Goal: Information Seeking & Learning: Learn about a topic

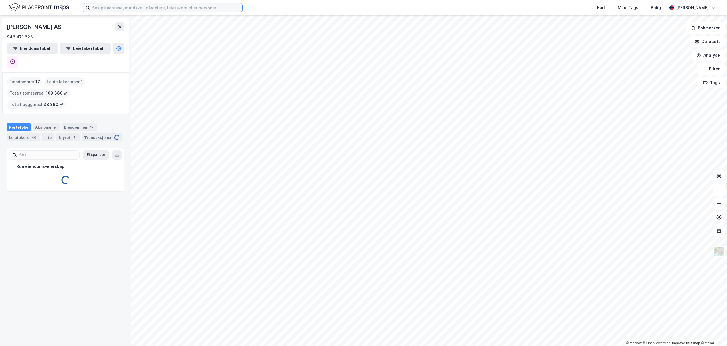
click at [181, 11] on input at bounding box center [166, 7] width 152 height 9
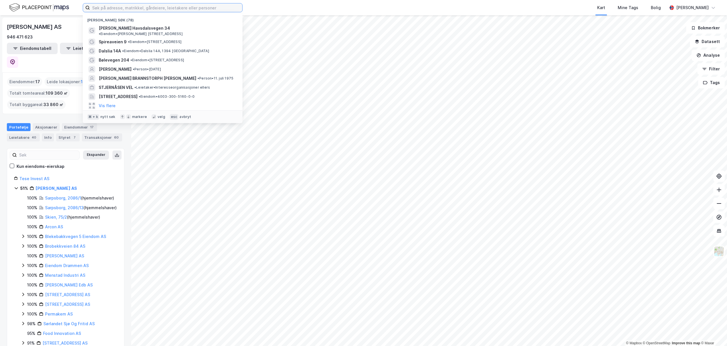
paste input "Velbygd Prosjekt"
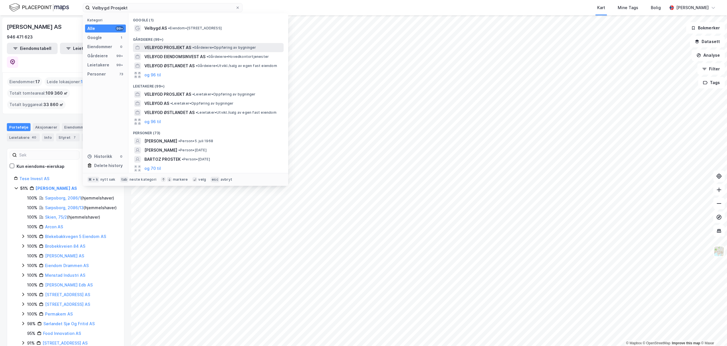
click at [167, 46] on span "VELBYGD PROSJEKT AS" at bounding box center [167, 47] width 47 height 7
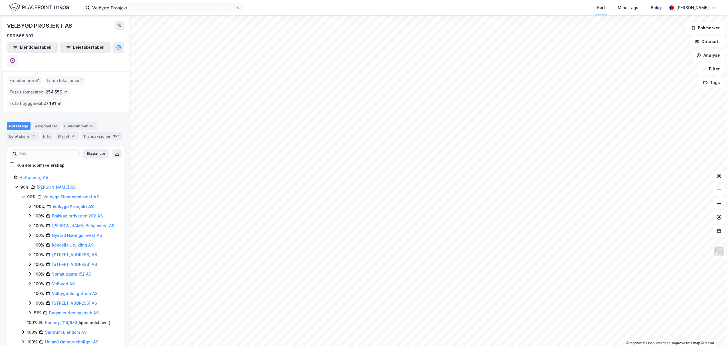
scroll to position [5, 0]
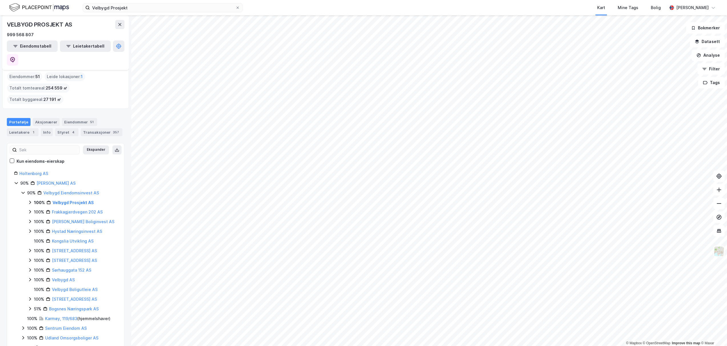
click at [386, 0] on div "Kart Mine Tags Bolig" at bounding box center [468, 7] width 397 height 15
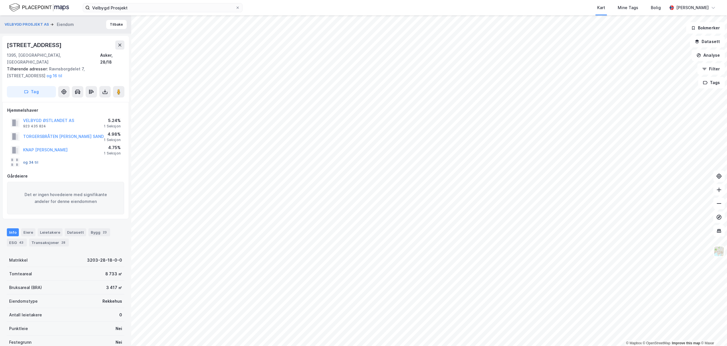
click at [0, 0] on button "og 34 til" at bounding box center [0, 0] width 0 height 0
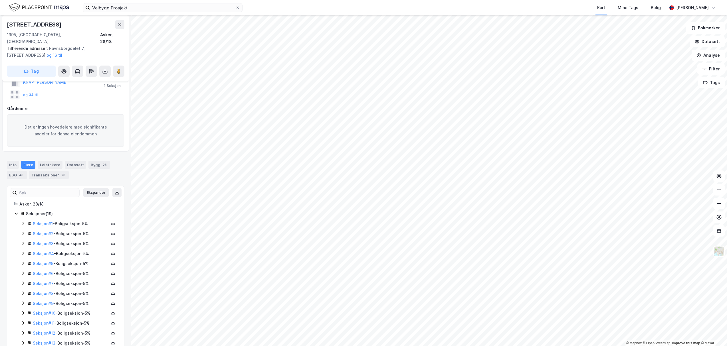
scroll to position [79, 0]
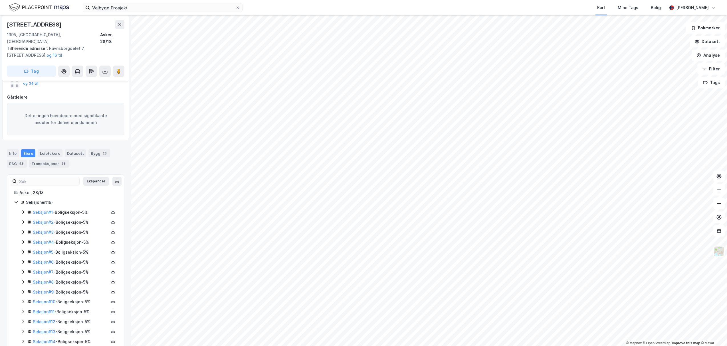
click at [19, 199] on div "Seksjoner ( 19 )" at bounding box center [65, 202] width 103 height 7
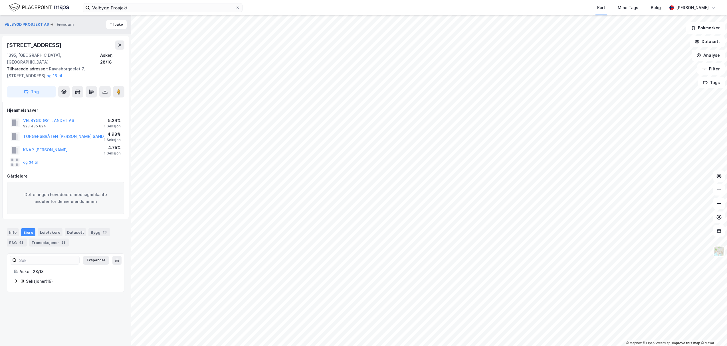
scroll to position [0, 0]
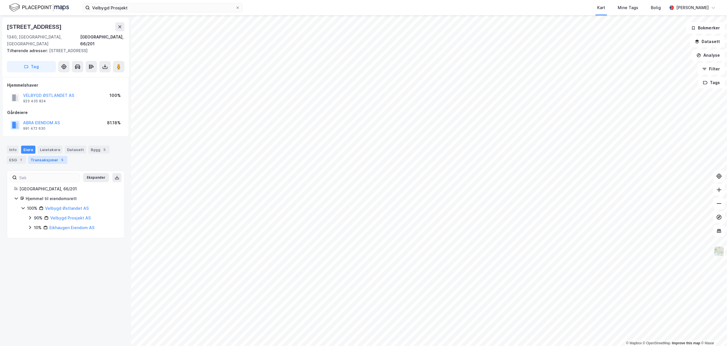
click at [60, 157] on div "5" at bounding box center [62, 160] width 6 height 6
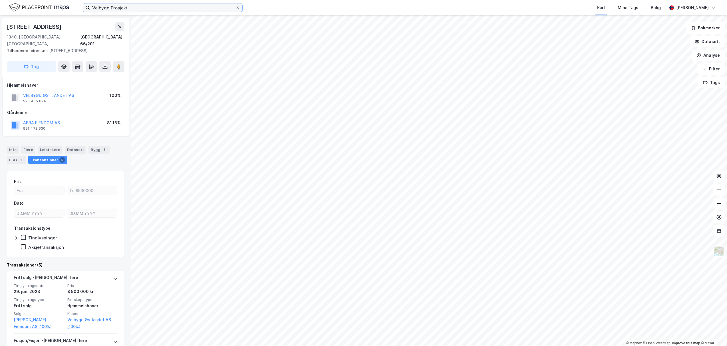
click at [191, 11] on input "Velbygd Prosjekt" at bounding box center [162, 7] width 145 height 9
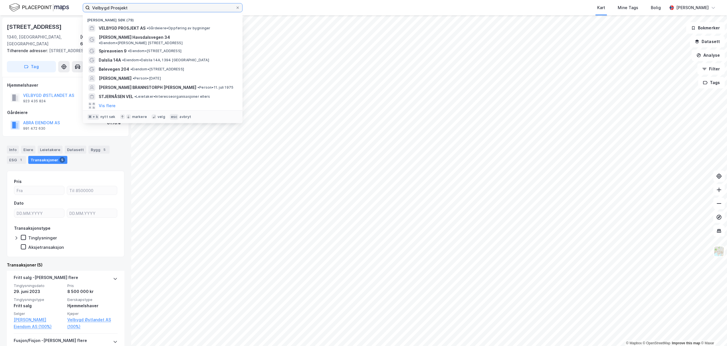
click at [191, 9] on input "Velbygd Prosjekt" at bounding box center [162, 7] width 145 height 9
click at [191, 8] on input "Velbygd Prosjekt" at bounding box center [162, 7] width 145 height 9
drag, startPoint x: 191, startPoint y: 8, endPoint x: 60, endPoint y: 5, distance: 130.9
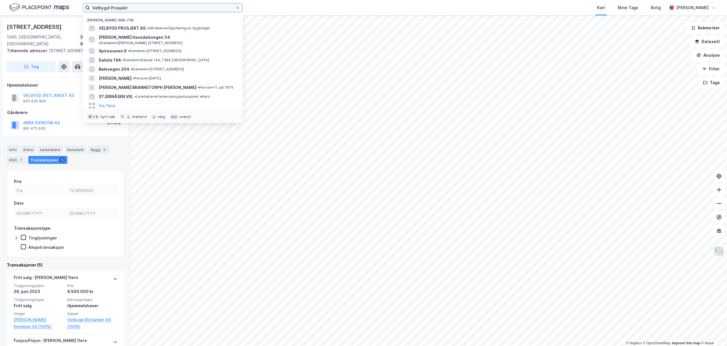
click at [60, 5] on div "Velbygd Prosjekt Nylige søk (79) VELBYGD PROSJEKT AS • Gårdeiere • Oppføring av…" at bounding box center [363, 7] width 727 height 15
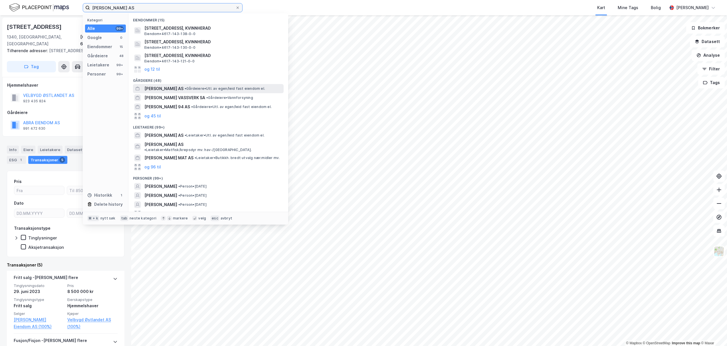
type input "[PERSON_NAME] AS"
click at [159, 87] on span "[PERSON_NAME] AS" at bounding box center [163, 88] width 39 height 7
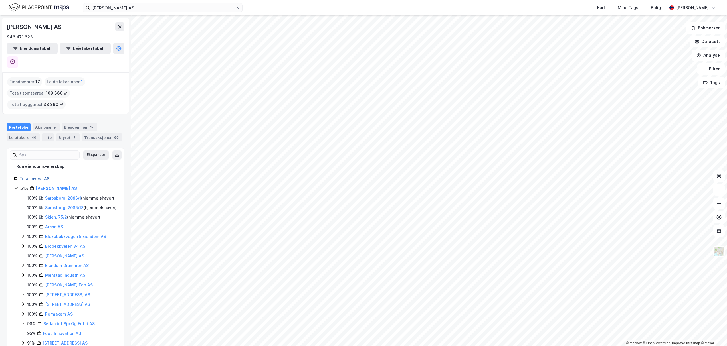
click at [33, 176] on link "Tese Invest AS" at bounding box center [34, 178] width 30 height 5
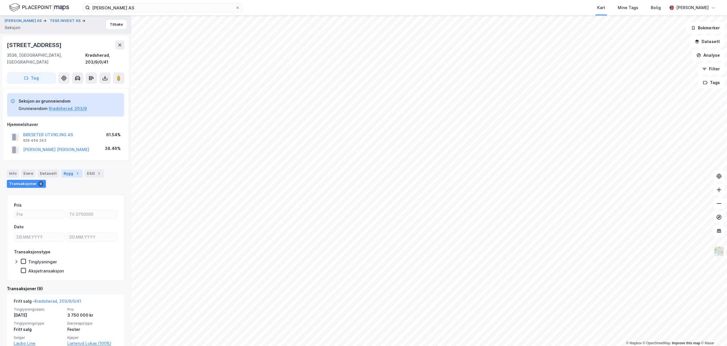
click at [69, 170] on div "Bygg 1" at bounding box center [71, 174] width 21 height 8
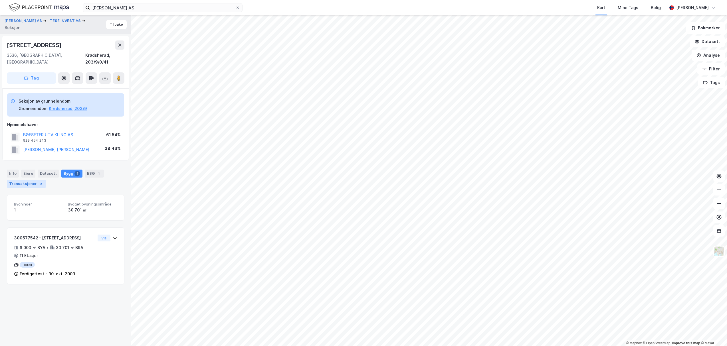
click at [35, 180] on div "Transaksjoner 9" at bounding box center [26, 184] width 39 height 8
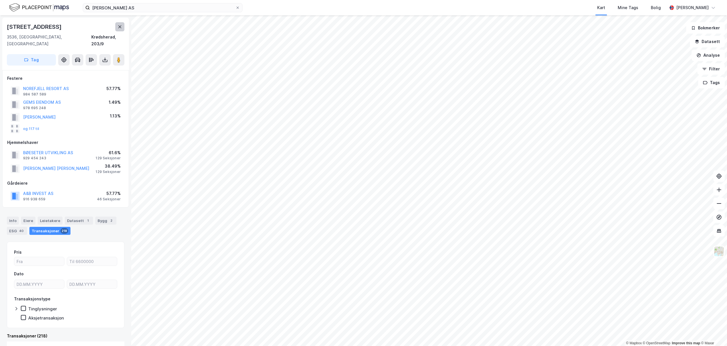
click at [121, 30] on button at bounding box center [119, 26] width 9 height 9
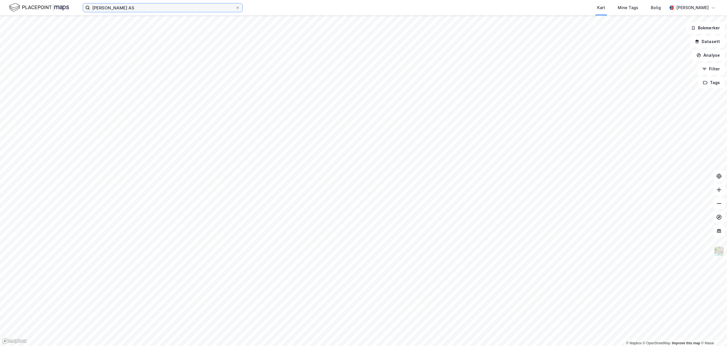
click at [164, 8] on input "[PERSON_NAME] AS" at bounding box center [162, 7] width 145 height 9
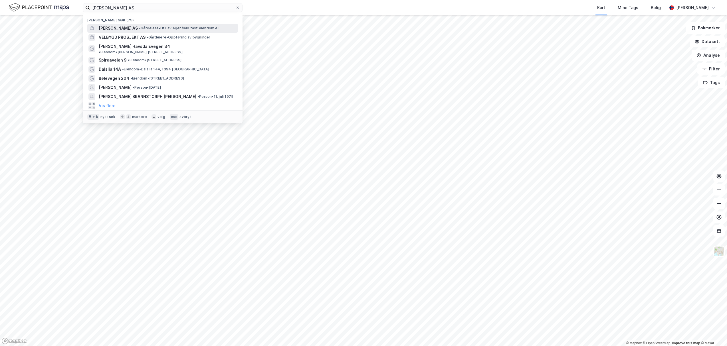
click at [139, 28] on span "•" at bounding box center [140, 28] width 2 height 4
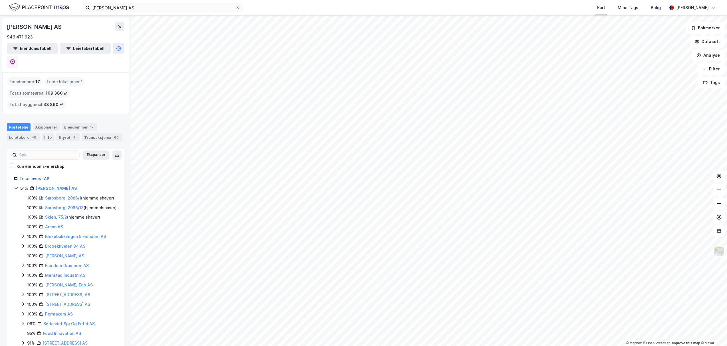
click at [39, 176] on link "Tese Invest AS" at bounding box center [34, 178] width 30 height 5
